Goal: Navigation & Orientation: Find specific page/section

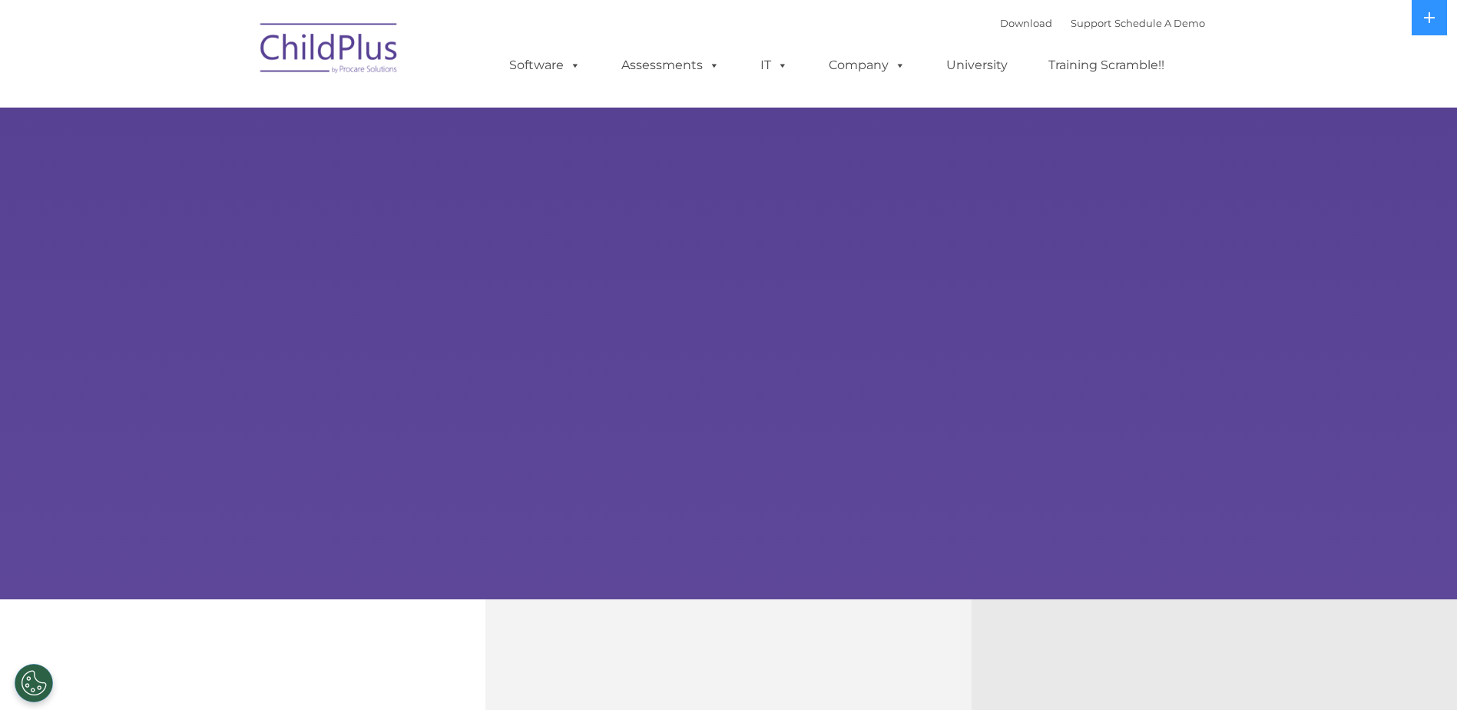
select select "MEDIUM"
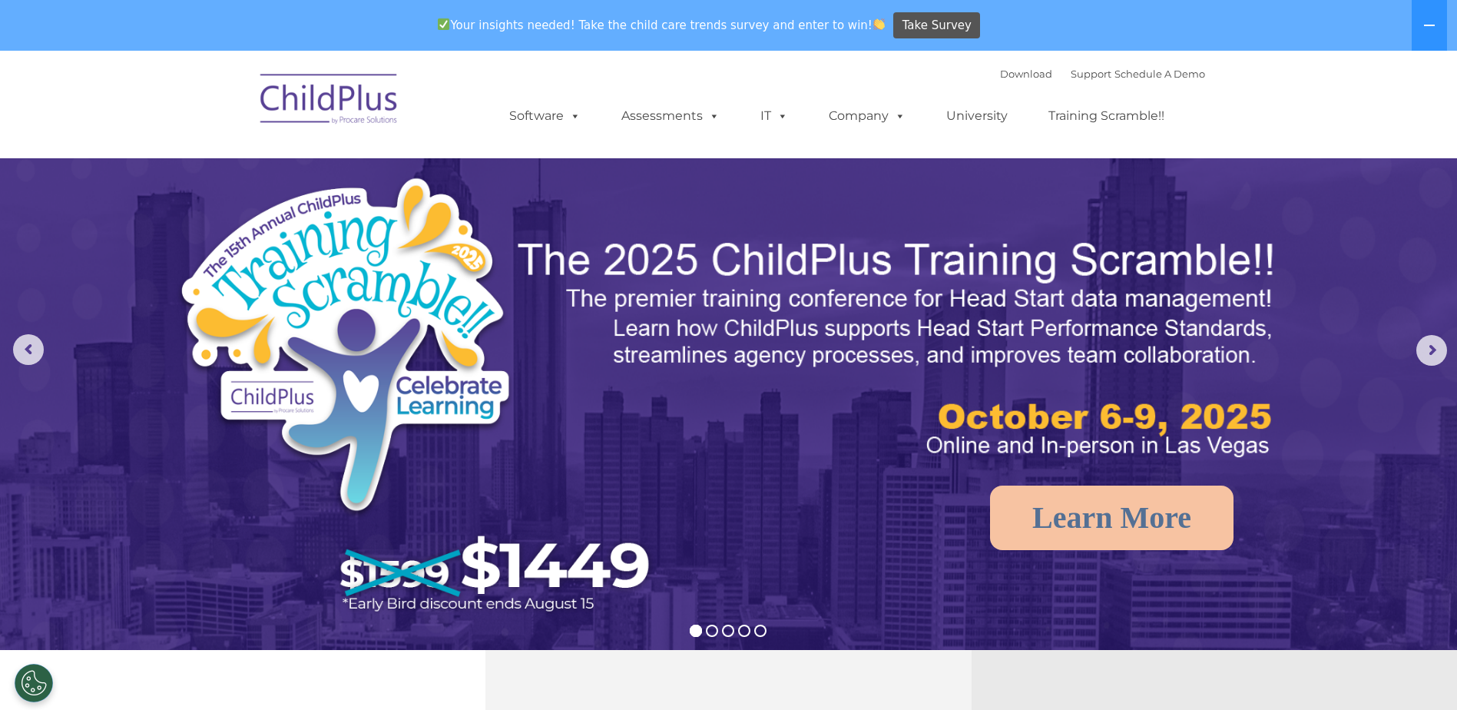
click at [334, 101] on img at bounding box center [330, 101] width 154 height 77
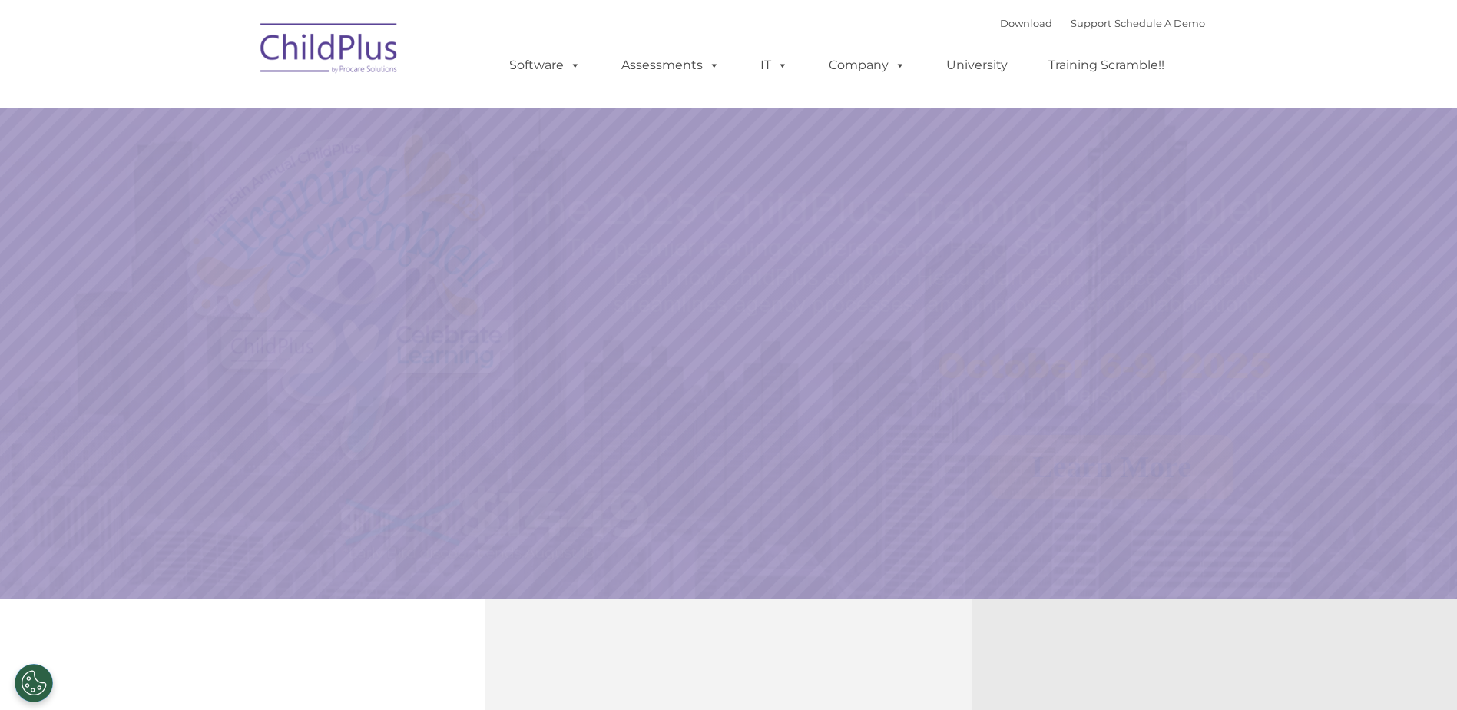
select select "MEDIUM"
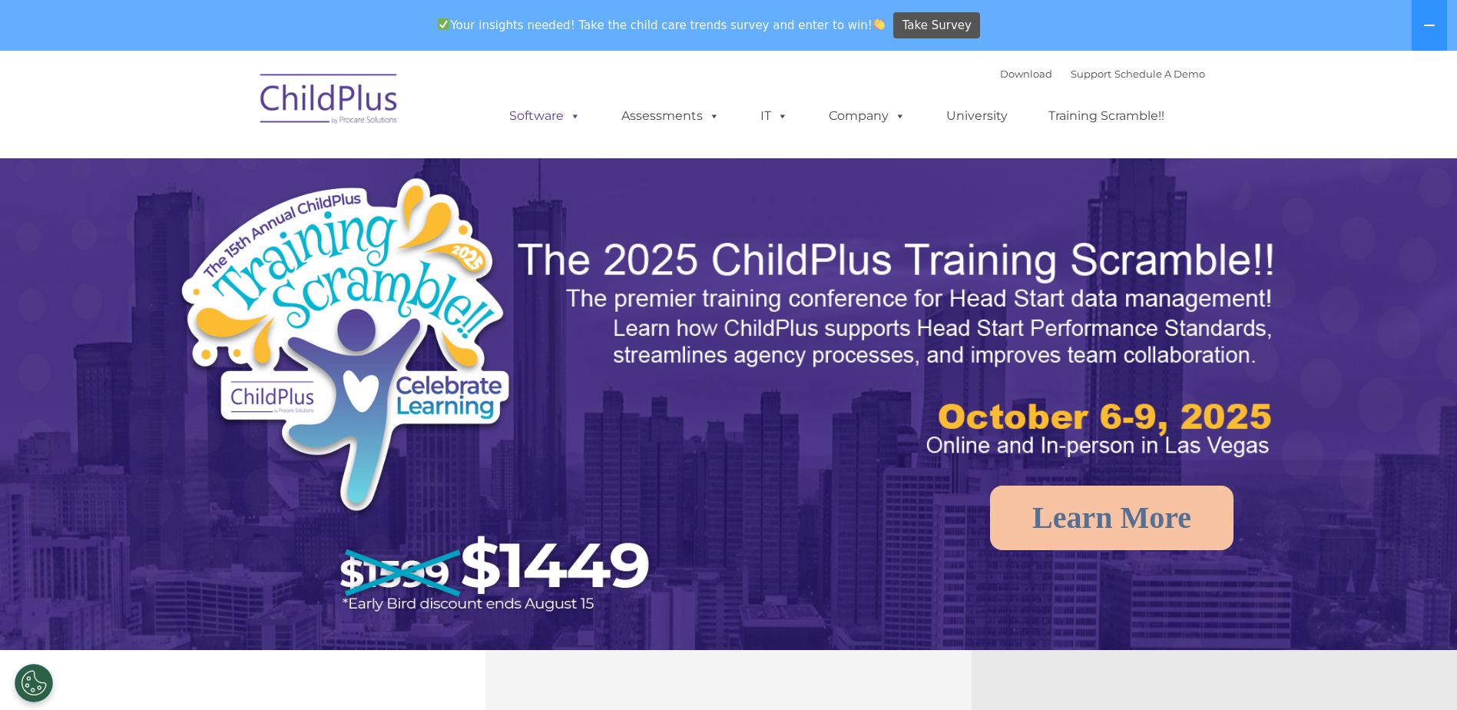
drag, startPoint x: 0, startPoint y: 0, endPoint x: 541, endPoint y: 111, distance: 552.1
click at [541, 111] on nav "Download Support | Schedule A Demo  MENU MENU Software ChildPlus: The original…" at bounding box center [728, 105] width 1457 height 108
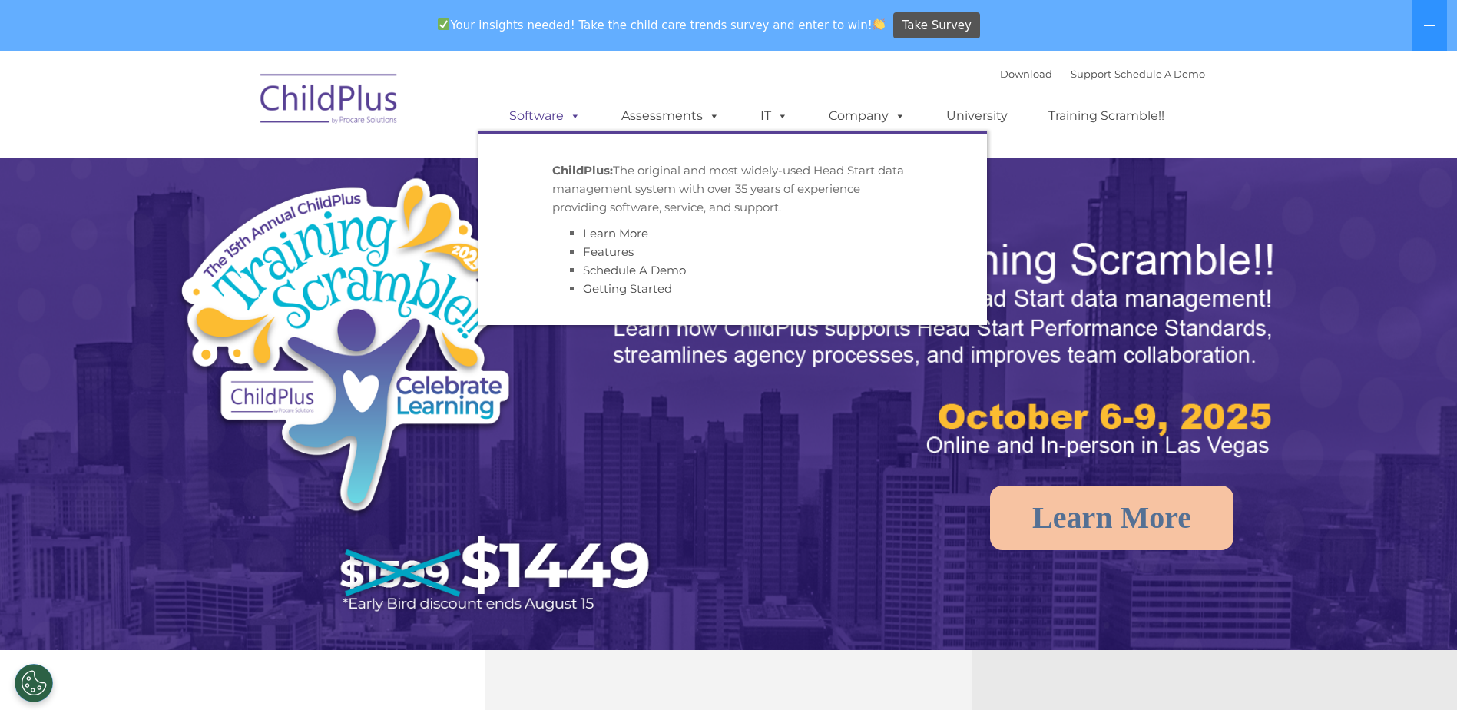
click at [541, 111] on link "Software" at bounding box center [545, 116] width 102 height 31
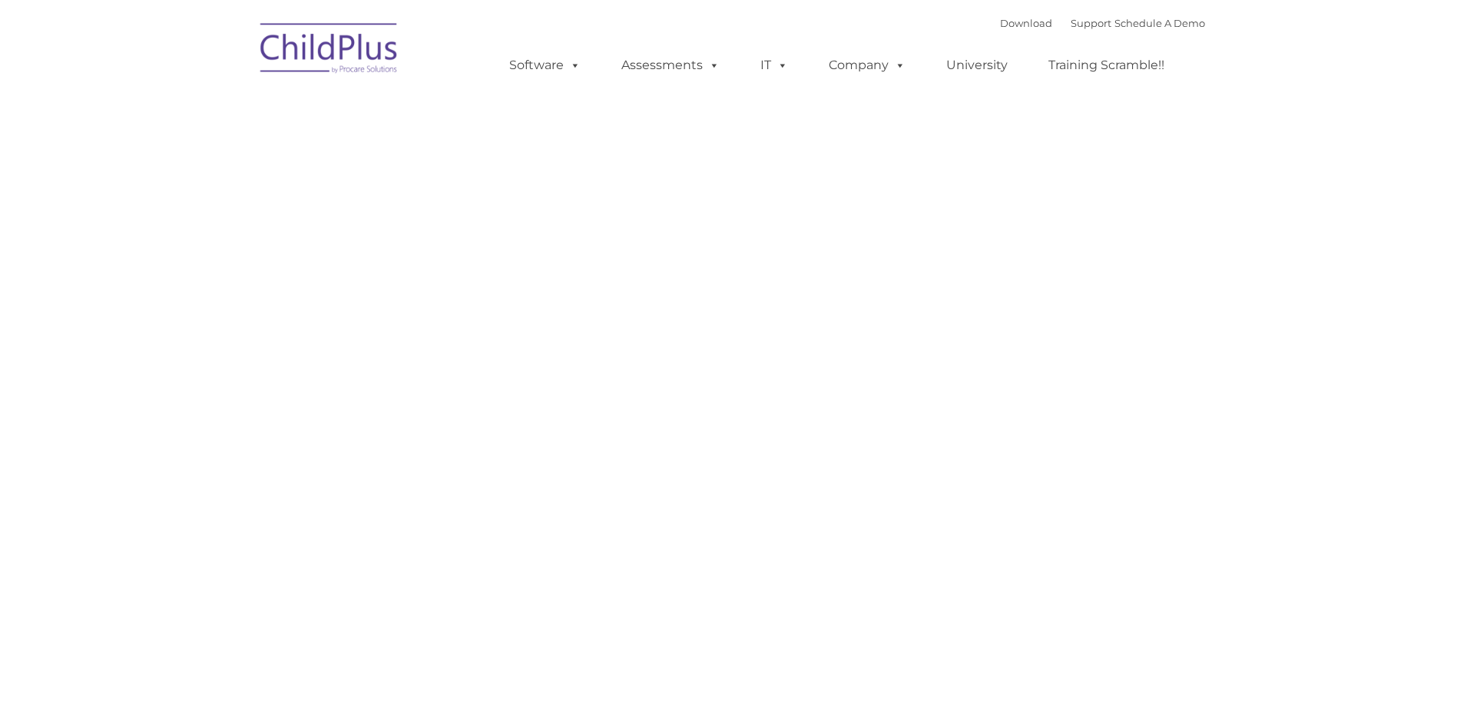
type input ""
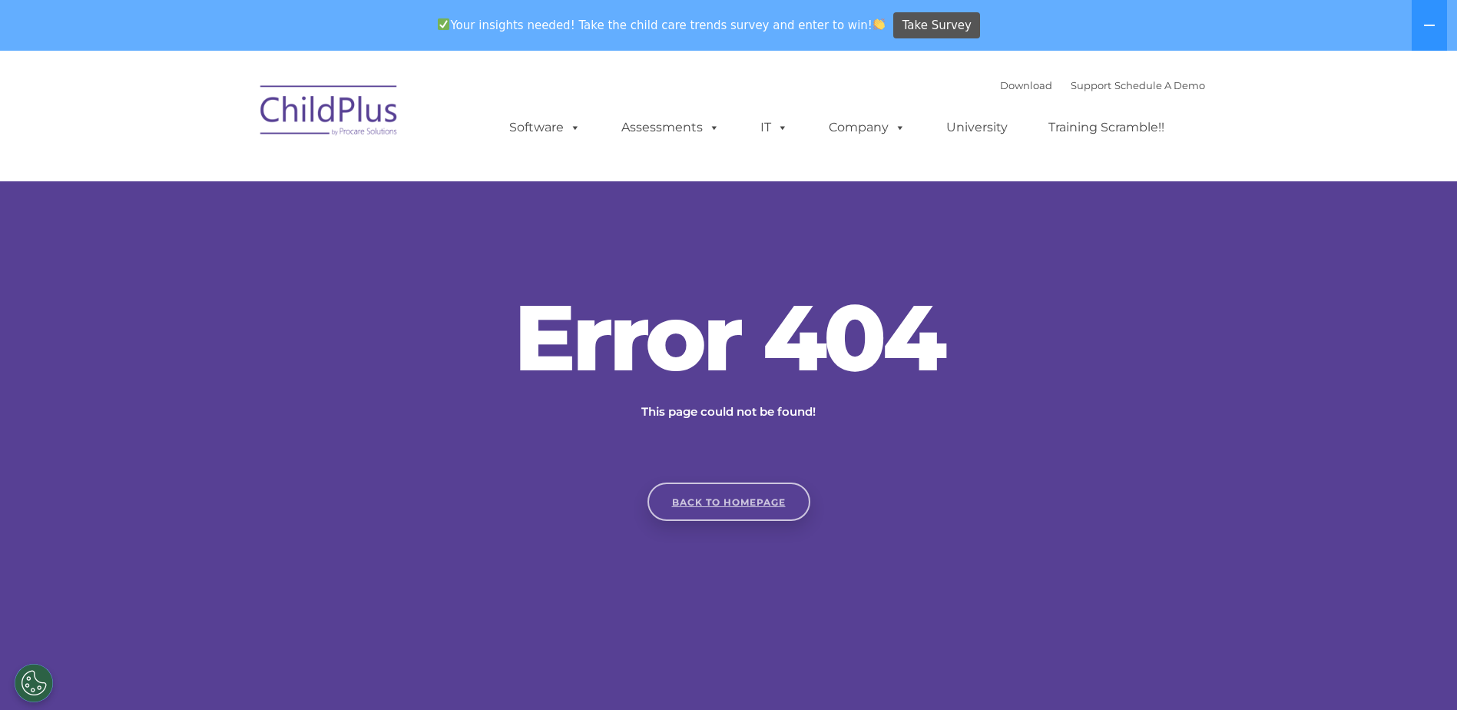
click at [738, 506] on link "Back to homepage" at bounding box center [729, 501] width 163 height 38
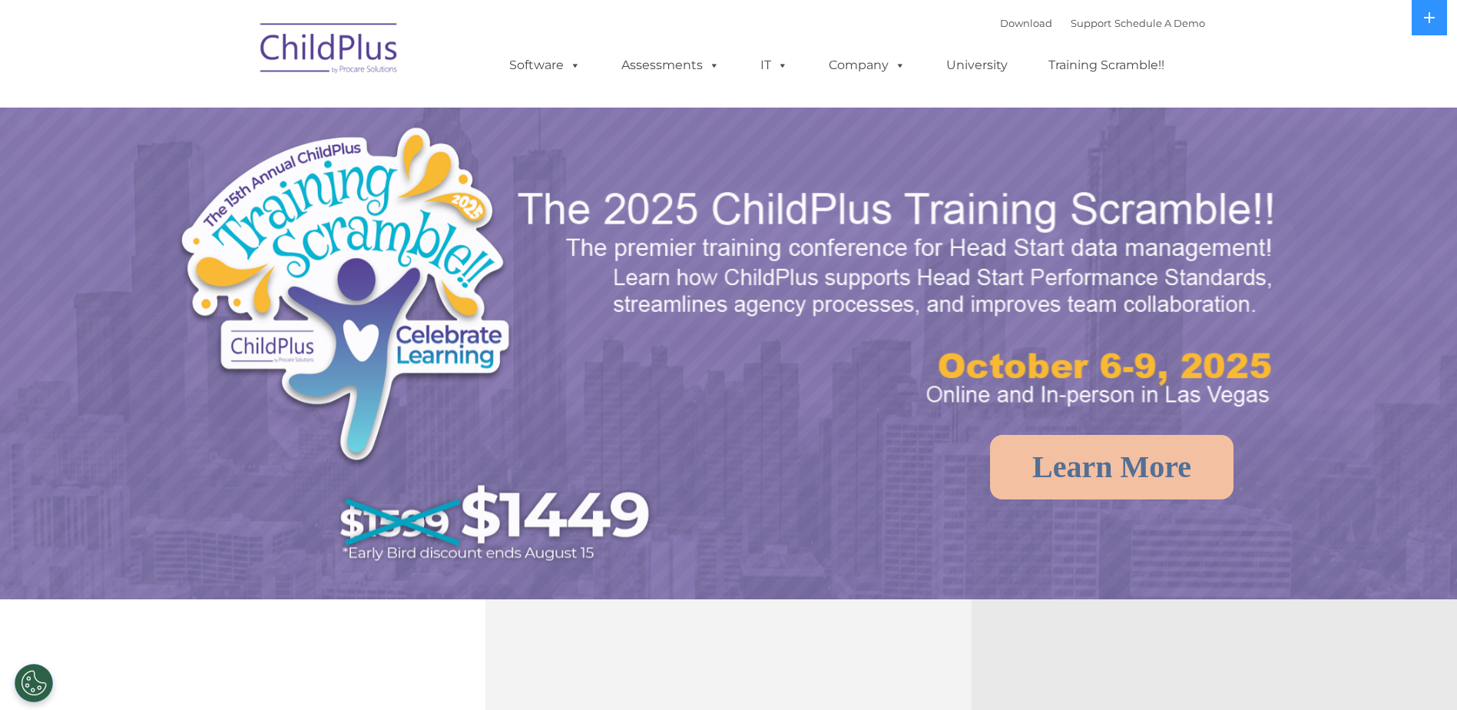
select select "MEDIUM"
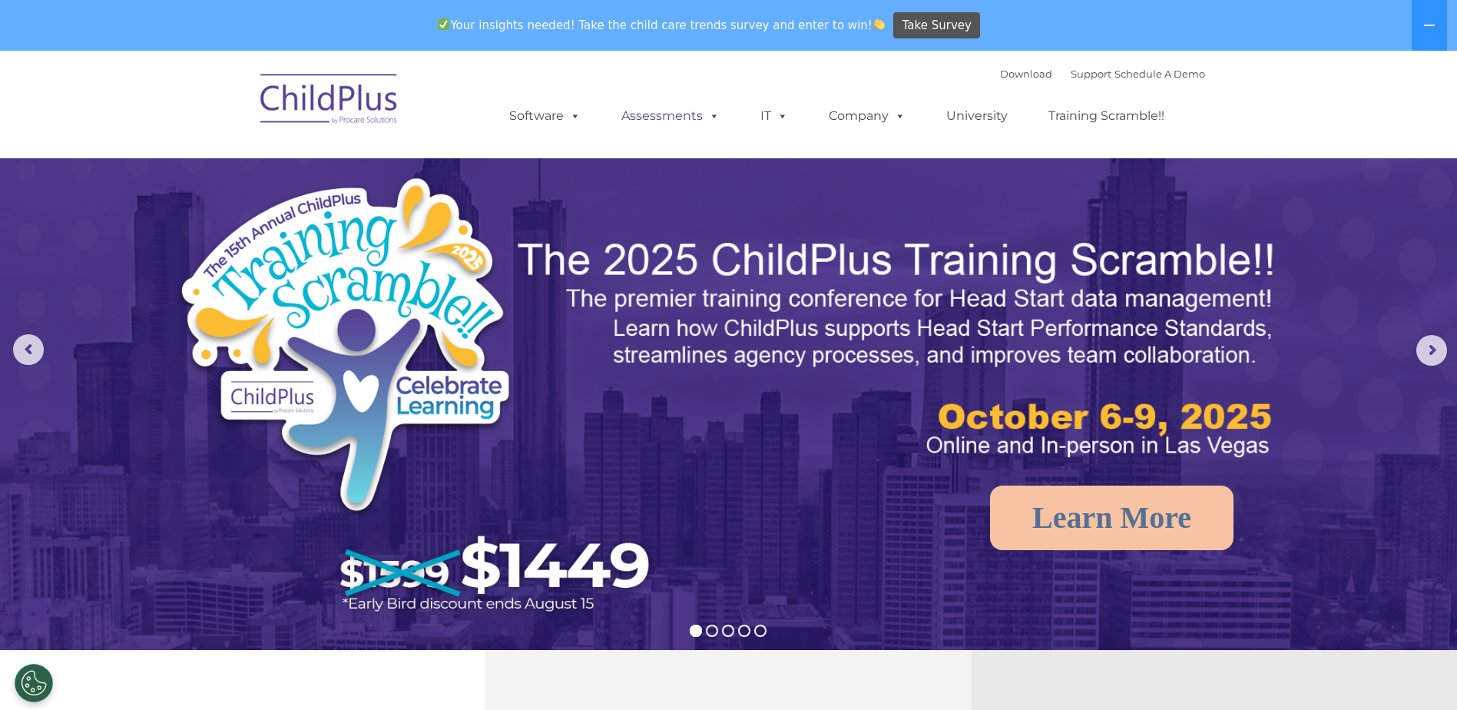
click at [664, 118] on link "Assessments" at bounding box center [670, 116] width 129 height 31
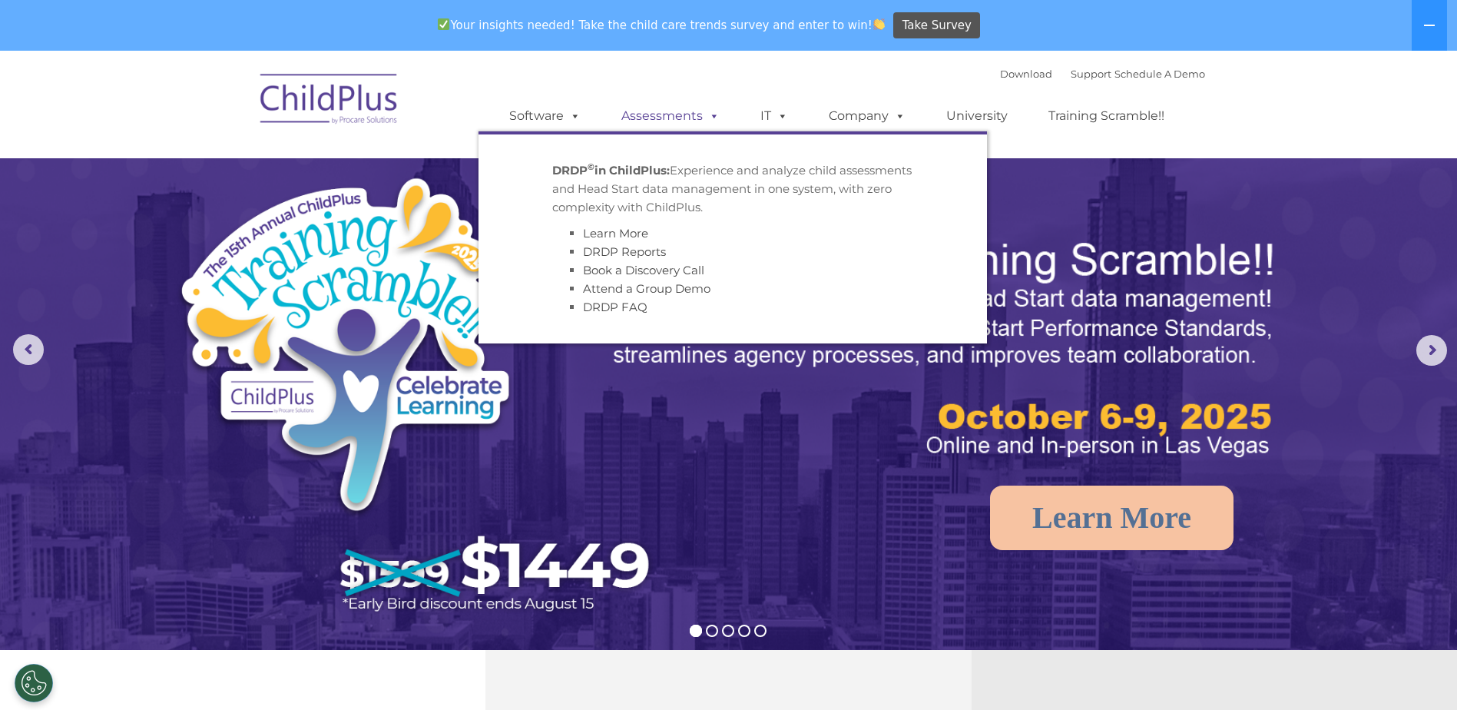
click at [664, 118] on link "Assessments" at bounding box center [670, 116] width 129 height 31
